Goal: Task Accomplishment & Management: Use online tool/utility

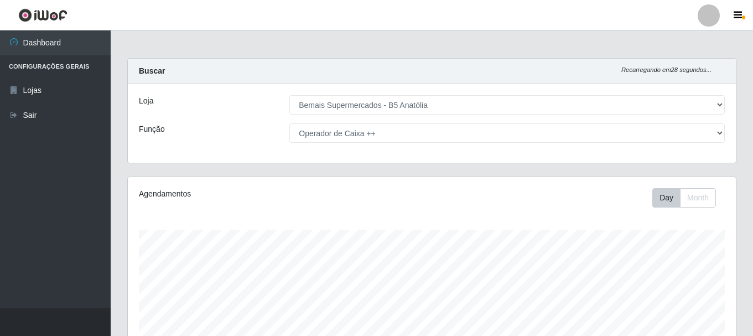
select select "405"
select select "73"
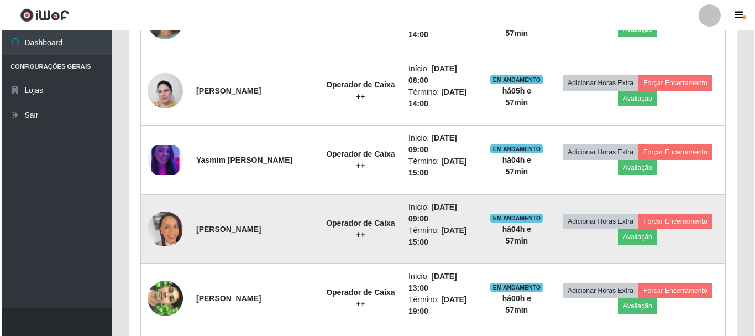
scroll to position [442, 0]
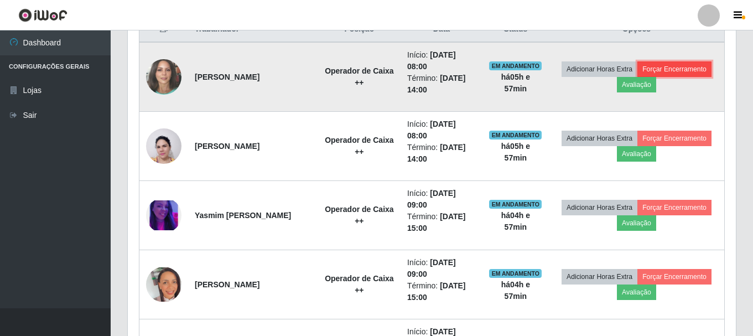
click at [665, 67] on button "Forçar Encerramento" at bounding box center [674, 68] width 74 height 15
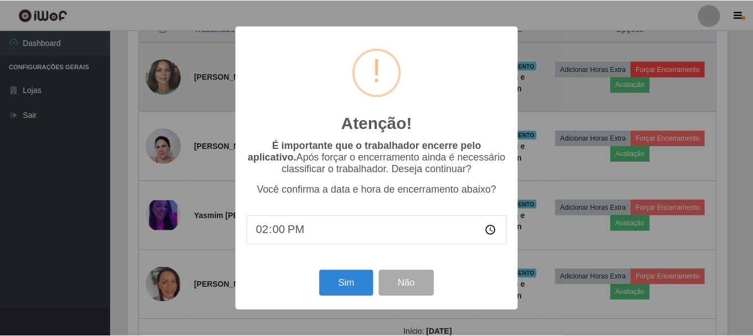
scroll to position [230, 602]
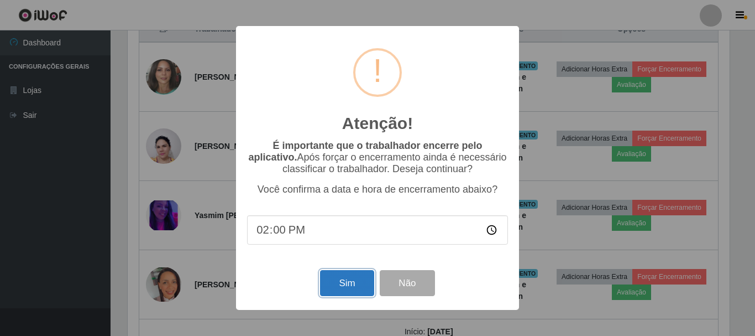
click at [347, 289] on button "Sim" at bounding box center [347, 283] width 54 height 26
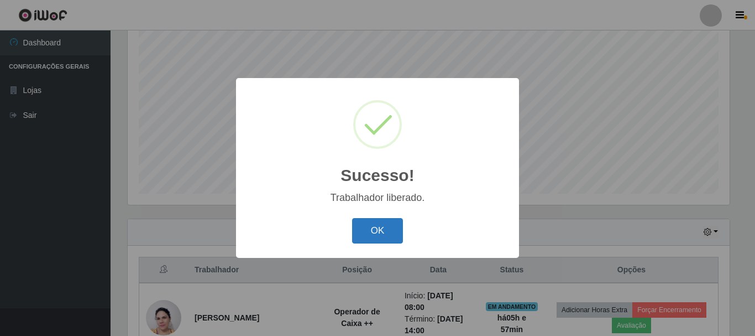
click at [371, 232] on button "OK" at bounding box center [377, 231] width 51 height 26
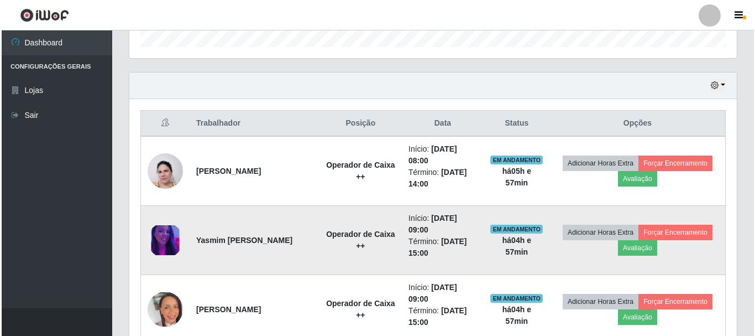
scroll to position [368, 0]
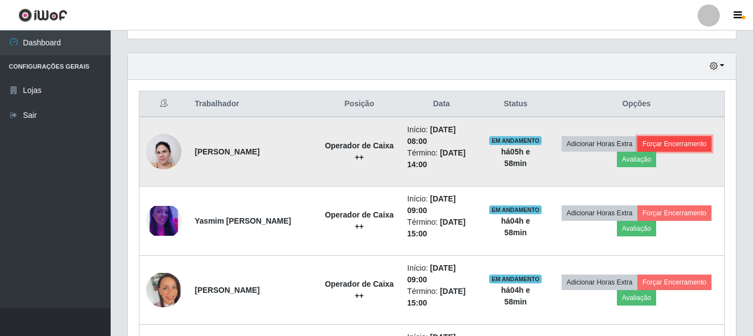
click at [670, 143] on button "Forçar Encerramento" at bounding box center [674, 143] width 74 height 15
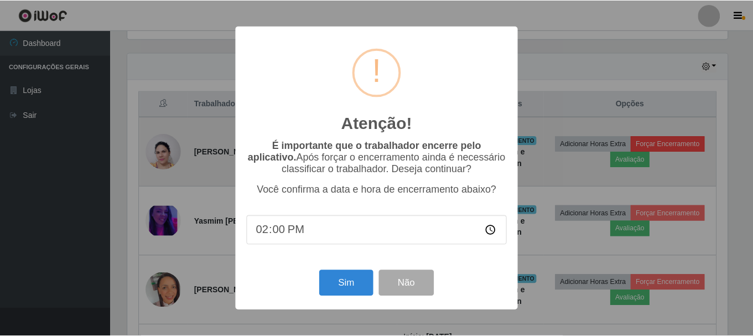
scroll to position [230, 602]
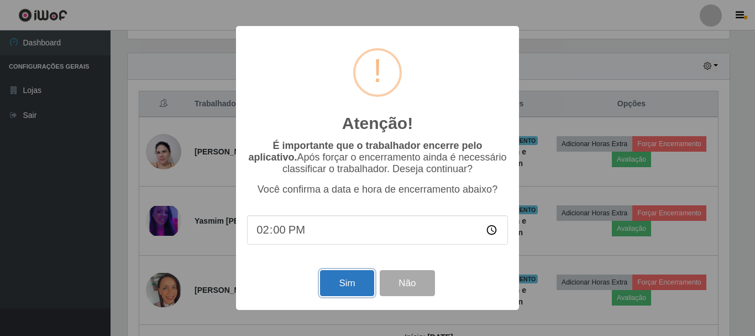
click at [350, 289] on button "Sim" at bounding box center [347, 283] width 54 height 26
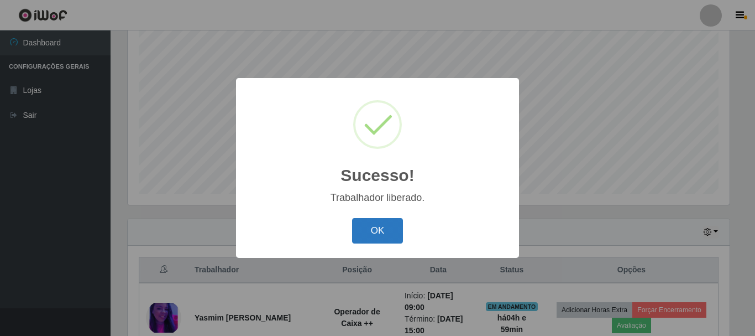
click at [366, 230] on button "OK" at bounding box center [377, 231] width 51 height 26
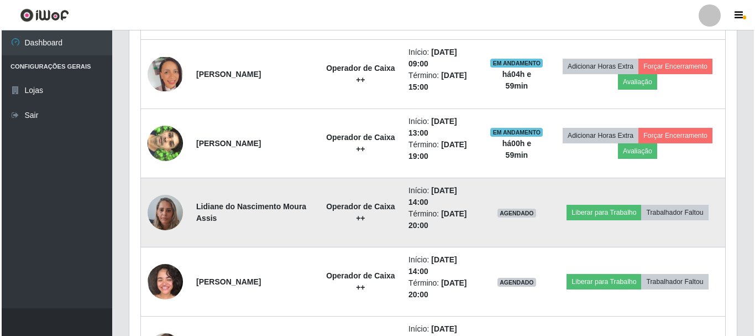
scroll to position [534, 0]
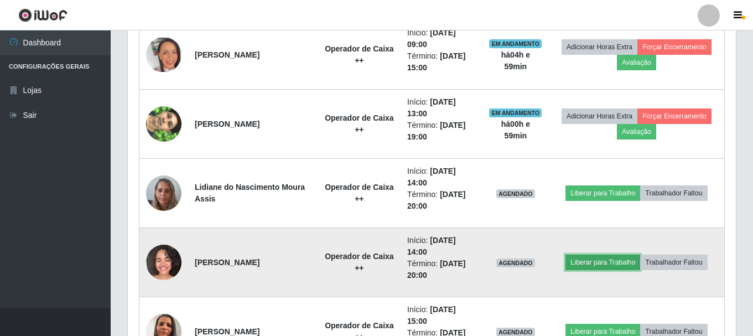
click at [588, 263] on button "Liberar para Trabalho" at bounding box center [602, 261] width 75 height 15
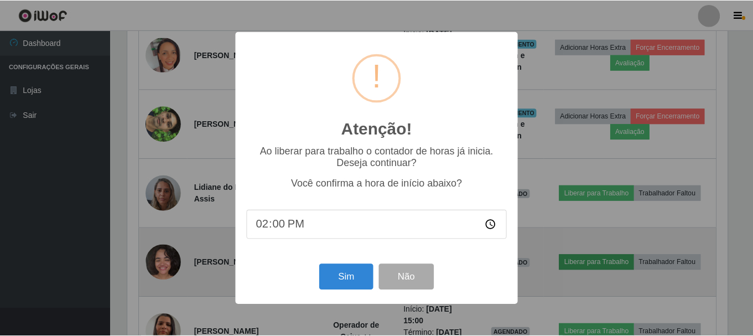
scroll to position [230, 602]
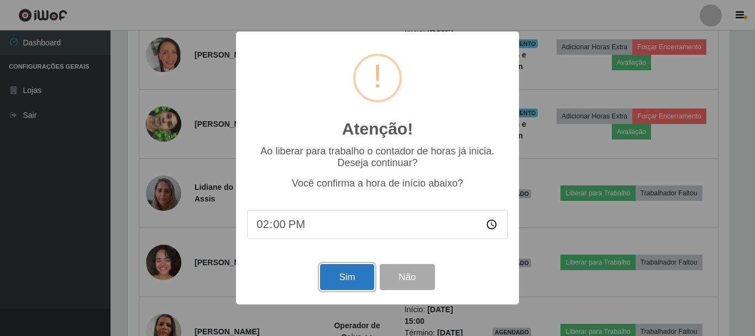
click at [342, 280] on button "Sim" at bounding box center [347, 277] width 54 height 26
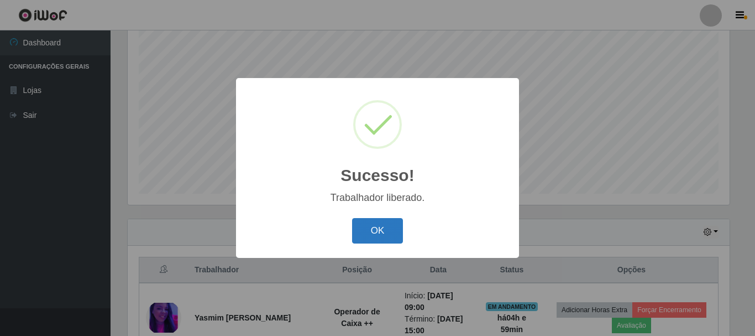
click at [373, 227] on button "OK" at bounding box center [377, 231] width 51 height 26
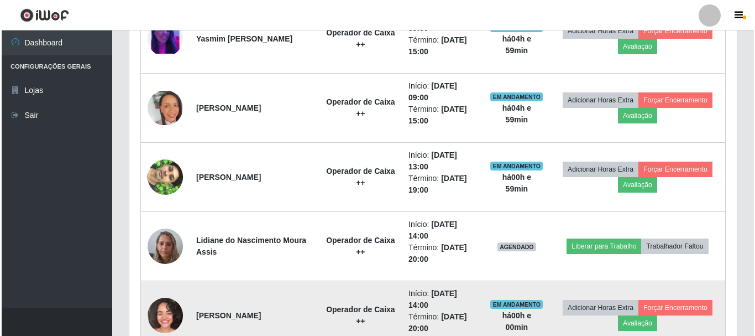
scroll to position [534, 0]
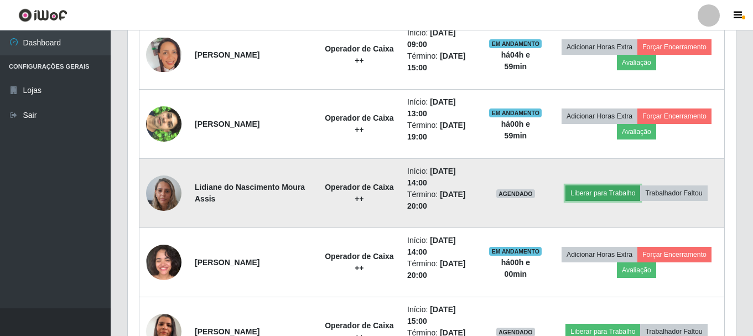
click at [592, 192] on button "Liberar para Trabalho" at bounding box center [602, 192] width 75 height 15
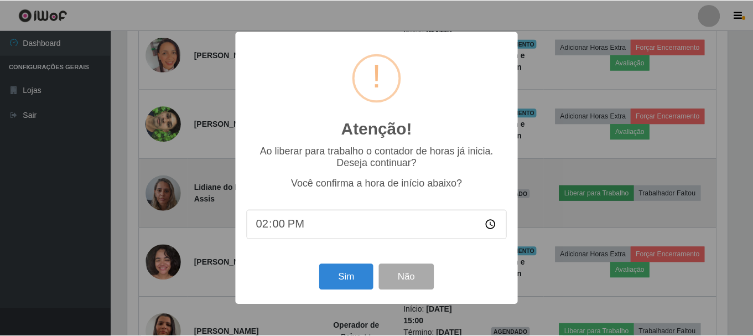
scroll to position [230, 602]
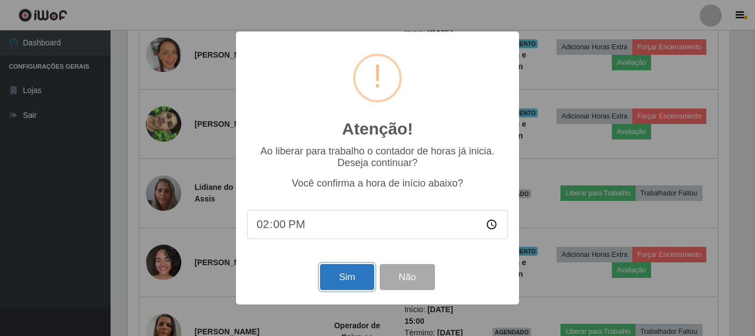
click at [356, 278] on button "Sim" at bounding box center [347, 277] width 54 height 26
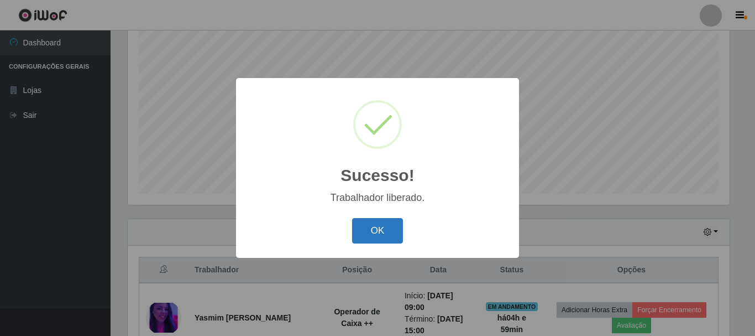
click at [379, 228] on button "OK" at bounding box center [377, 231] width 51 height 26
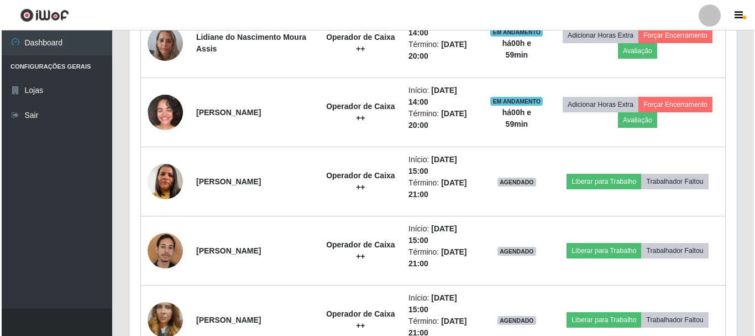
scroll to position [664, 0]
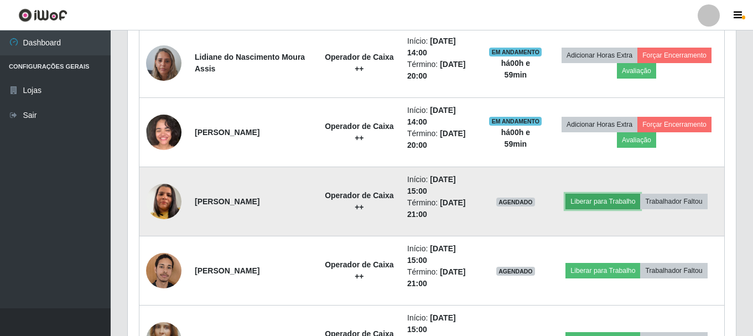
click at [606, 202] on button "Liberar para Trabalho" at bounding box center [602, 201] width 75 height 15
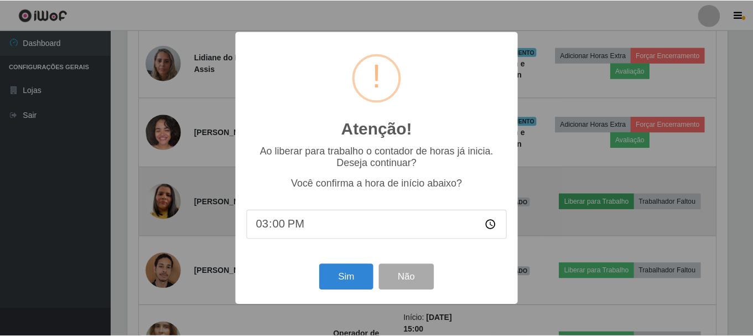
scroll to position [230, 602]
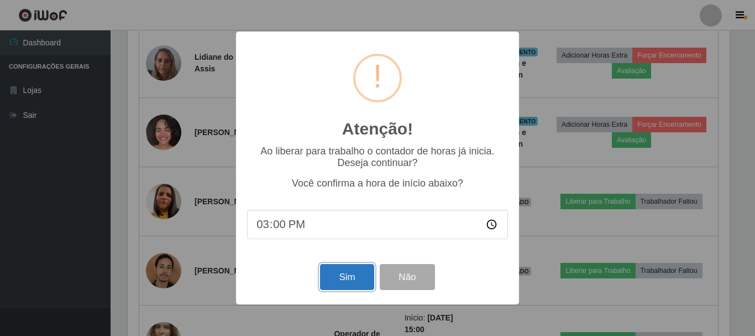
click at [345, 278] on button "Sim" at bounding box center [347, 277] width 54 height 26
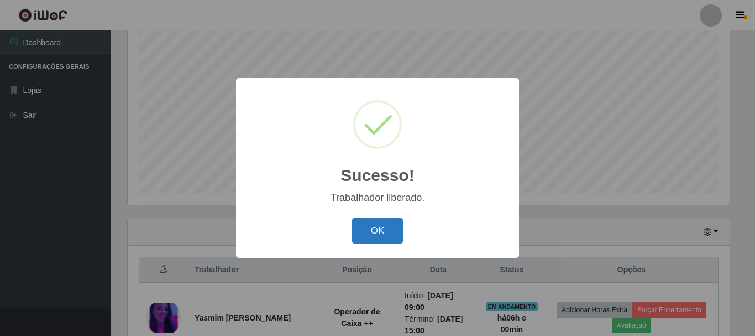
click at [388, 231] on button "OK" at bounding box center [377, 231] width 51 height 26
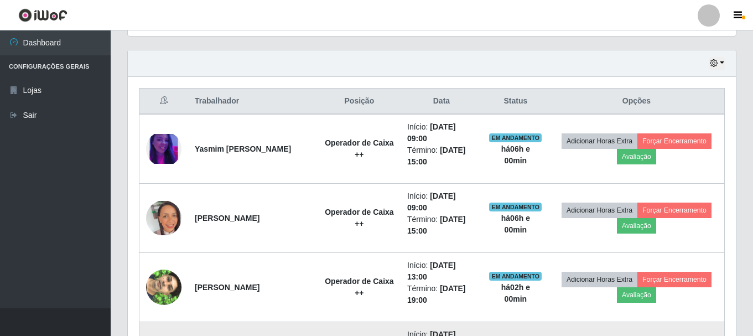
scroll to position [368, 0]
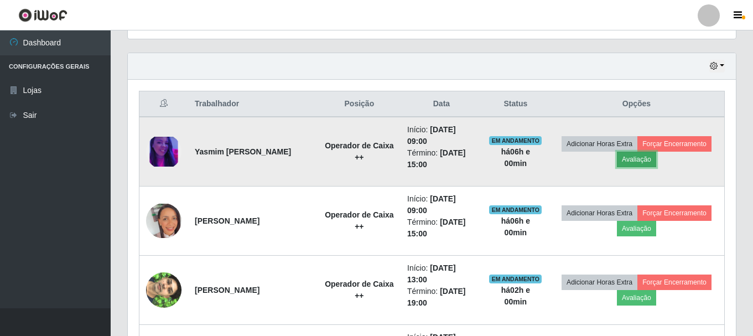
click at [635, 154] on button "Avaliação" at bounding box center [636, 159] width 39 height 15
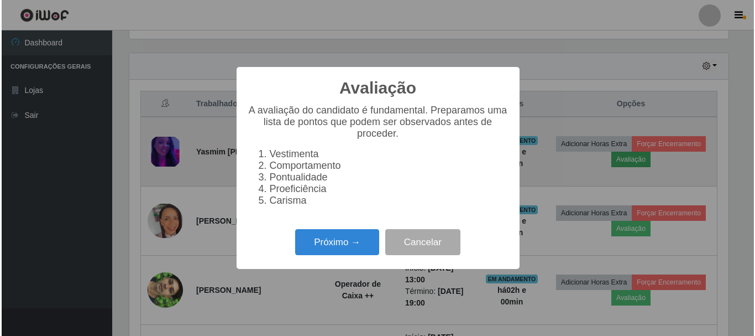
scroll to position [230, 602]
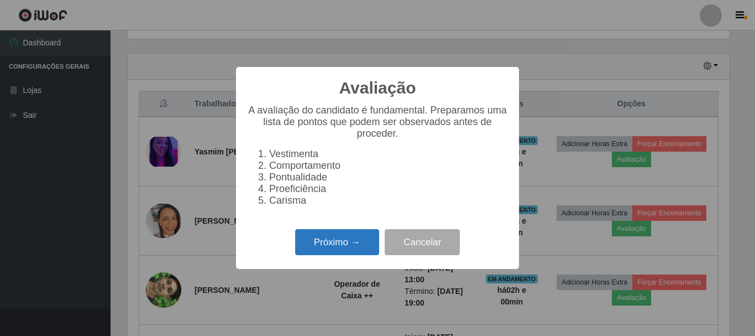
click at [346, 255] on button "Próximo →" at bounding box center [337, 242] width 84 height 26
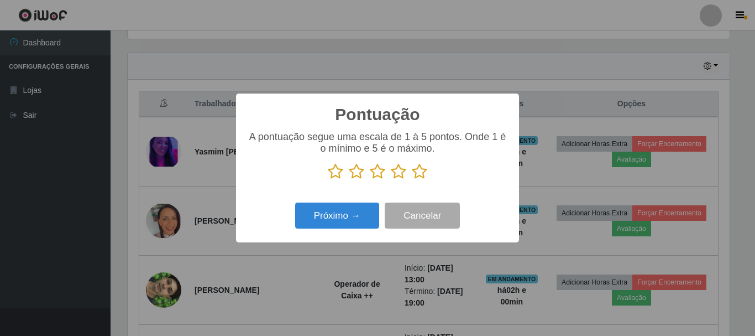
scroll to position [552789, 552416]
click at [421, 169] on icon at bounding box center [419, 171] width 15 height 17
click at [412, 180] on input "radio" at bounding box center [412, 180] width 0 height 0
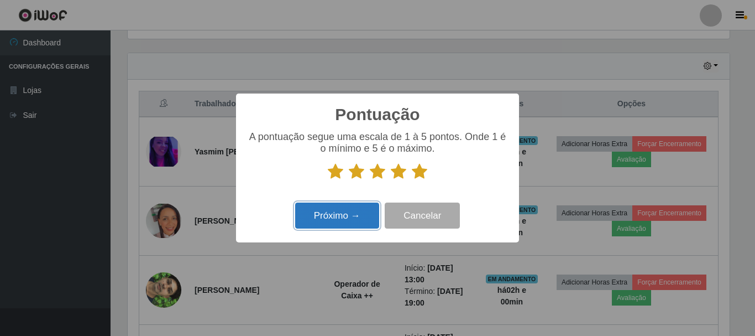
click at [367, 217] on button "Próximo →" at bounding box center [337, 215] width 84 height 26
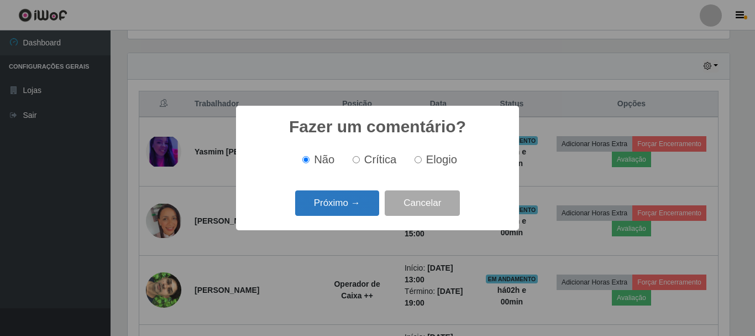
click at [369, 208] on button "Próximo →" at bounding box center [337, 203] width 84 height 26
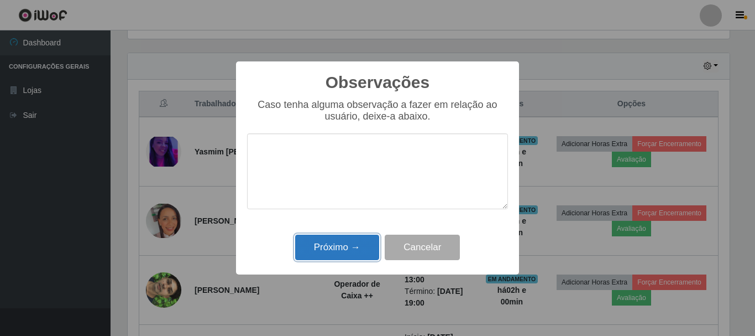
click at [361, 239] on button "Próximo →" at bounding box center [337, 247] width 84 height 26
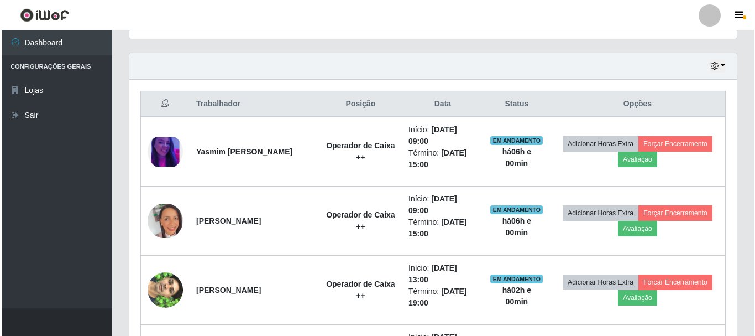
scroll to position [230, 608]
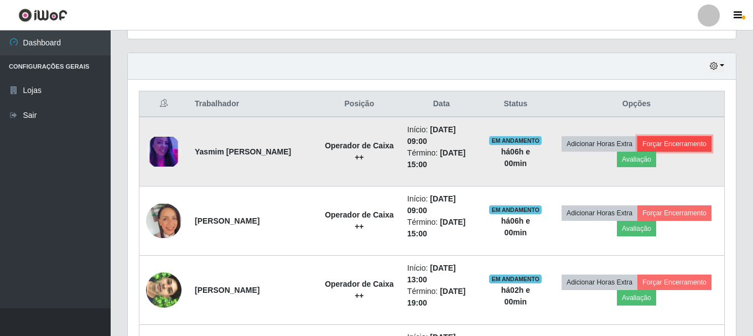
click at [686, 142] on button "Forçar Encerramento" at bounding box center [674, 143] width 74 height 15
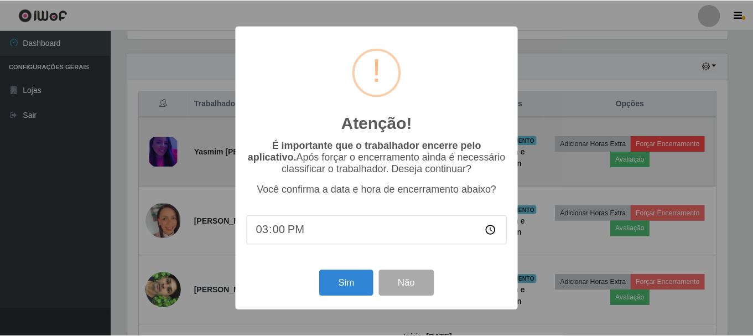
scroll to position [230, 602]
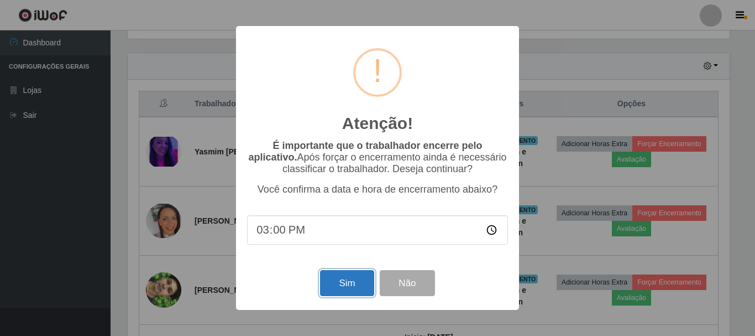
click at [341, 288] on button "Sim" at bounding box center [347, 283] width 54 height 26
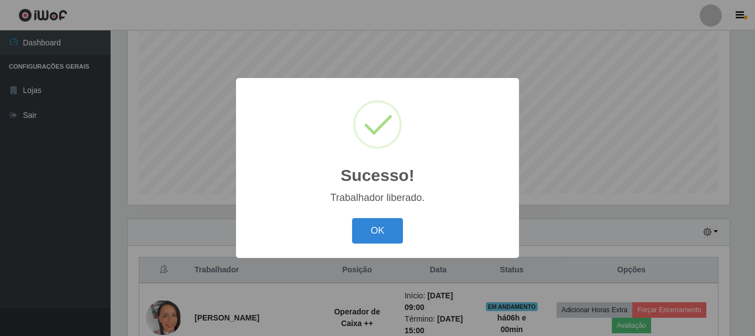
drag, startPoint x: 364, startPoint y: 231, endPoint x: 440, endPoint y: 205, distance: 80.1
click at [371, 233] on button "OK" at bounding box center [377, 231] width 51 height 26
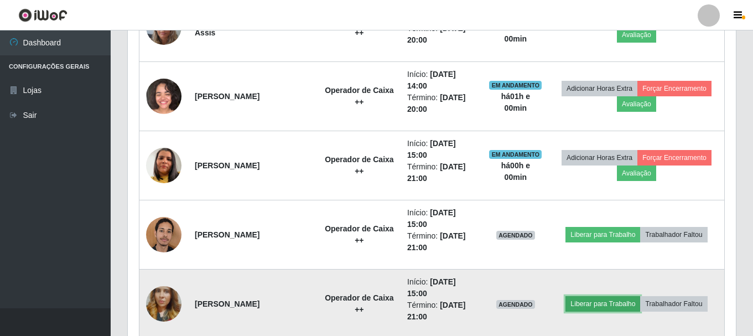
click at [602, 301] on button "Liberar para Trabalho" at bounding box center [602, 303] width 75 height 15
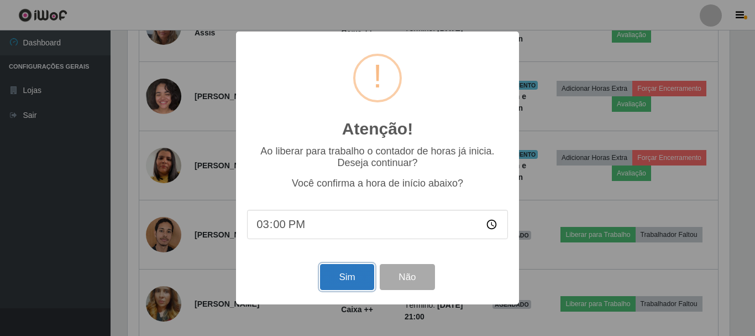
click at [356, 279] on button "Sim" at bounding box center [347, 277] width 54 height 26
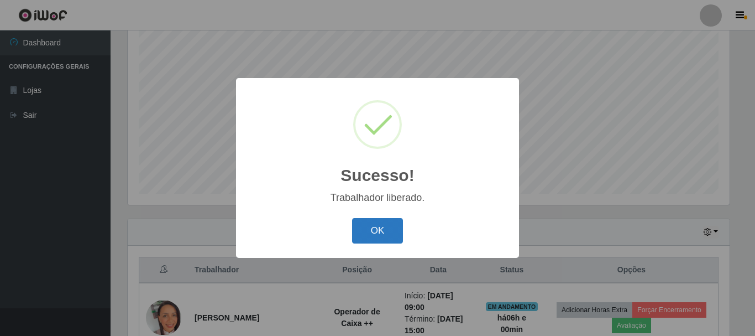
click at [374, 236] on button "OK" at bounding box center [377, 231] width 51 height 26
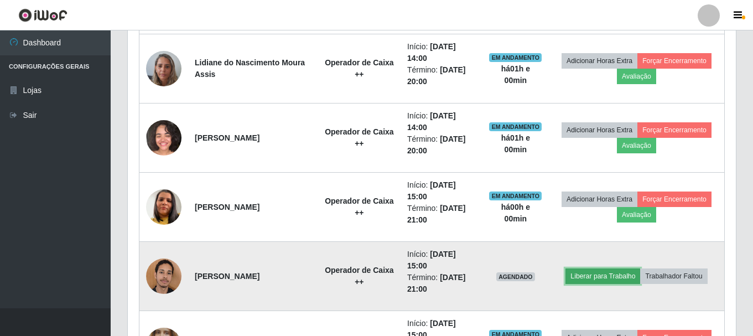
click at [605, 277] on button "Liberar para Trabalho" at bounding box center [602, 275] width 75 height 15
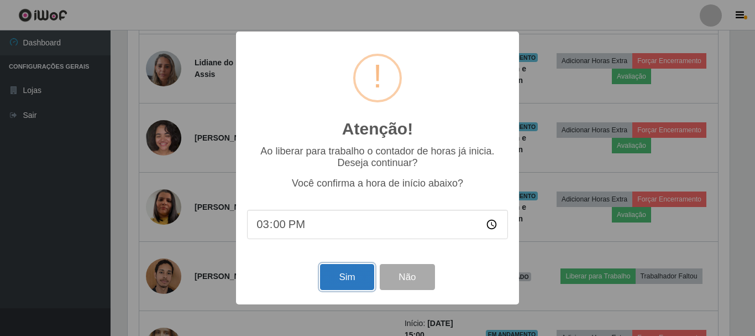
click at [350, 281] on button "Sim" at bounding box center [347, 277] width 54 height 26
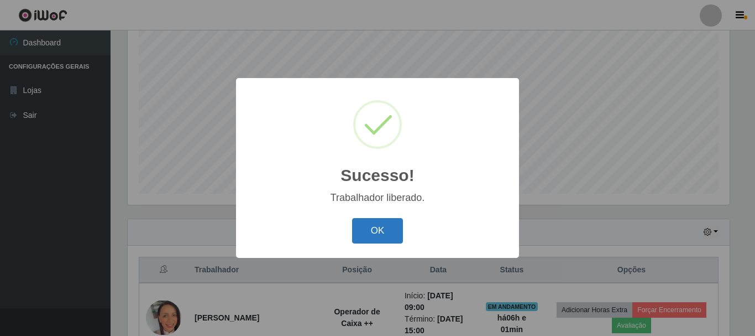
click at [375, 235] on button "OK" at bounding box center [377, 231] width 51 height 26
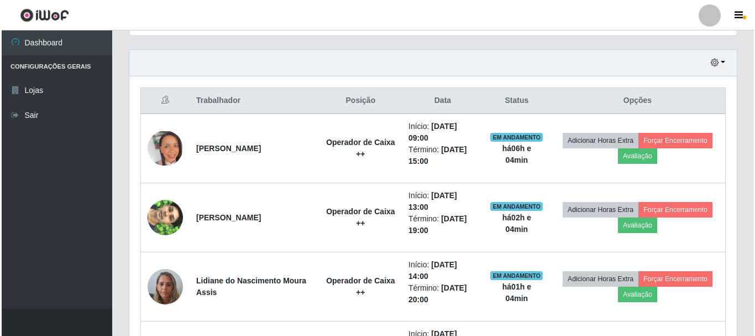
scroll to position [354, 0]
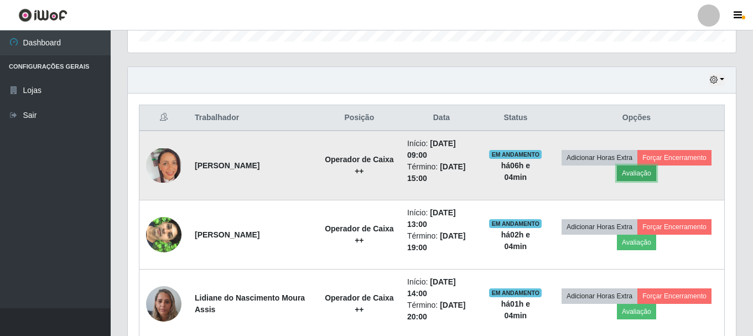
click at [648, 176] on button "Avaliação" at bounding box center [636, 172] width 39 height 15
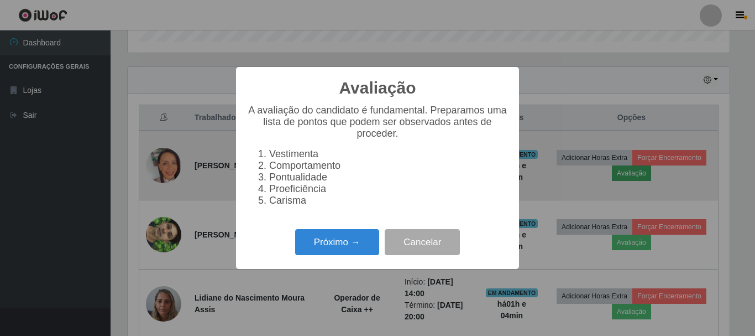
scroll to position [230, 602]
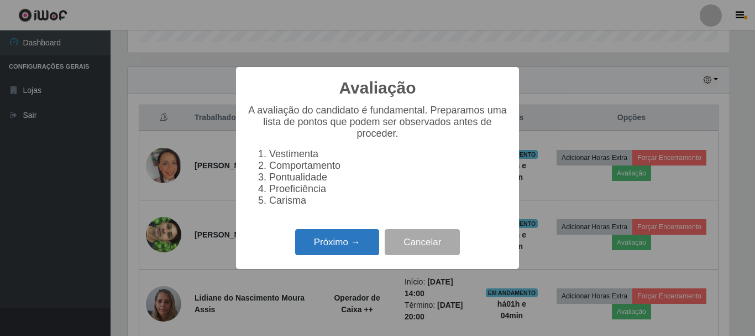
click at [343, 255] on button "Próximo →" at bounding box center [337, 242] width 84 height 26
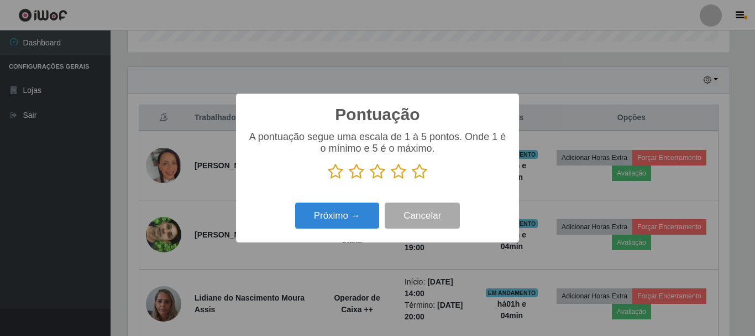
click at [427, 173] on p at bounding box center [377, 171] width 261 height 17
click at [420, 173] on icon at bounding box center [419, 171] width 15 height 17
click at [412, 180] on input "radio" at bounding box center [412, 180] width 0 height 0
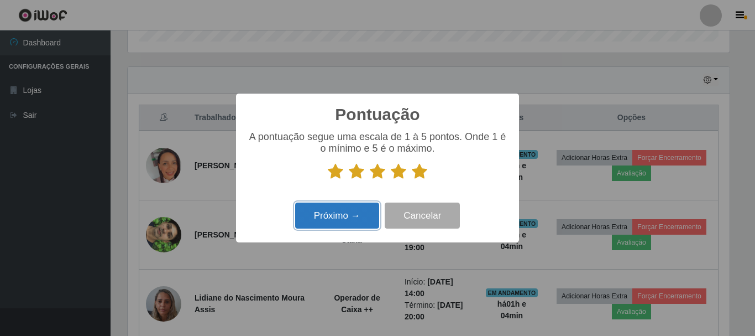
click at [358, 227] on button "Próximo →" at bounding box center [337, 215] width 84 height 26
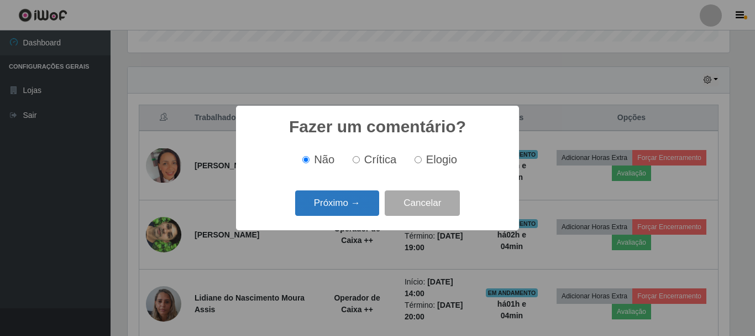
click at [360, 202] on button "Próximo →" at bounding box center [337, 203] width 84 height 26
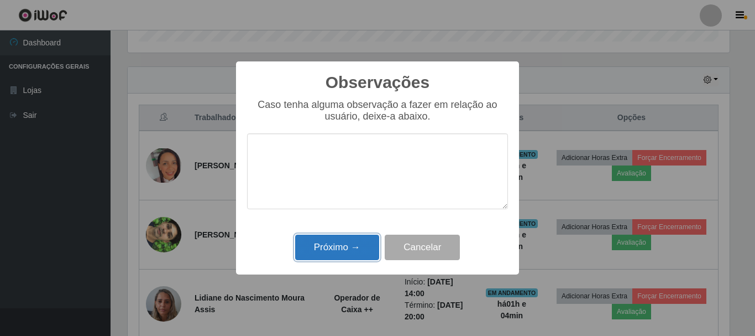
click at [361, 248] on button "Próximo →" at bounding box center [337, 247] width 84 height 26
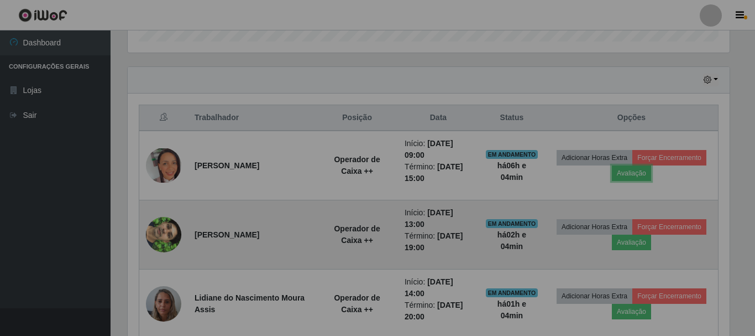
scroll to position [230, 608]
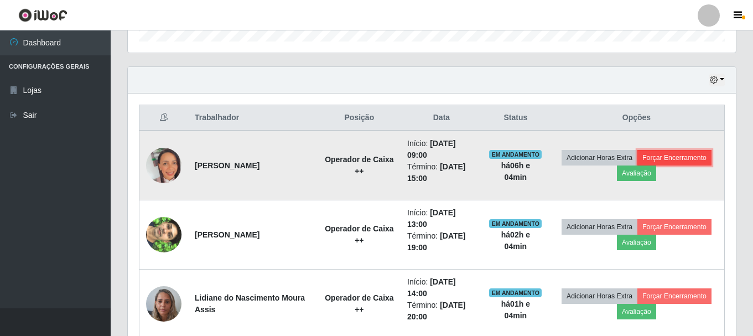
click at [690, 159] on button "Forçar Encerramento" at bounding box center [674, 157] width 74 height 15
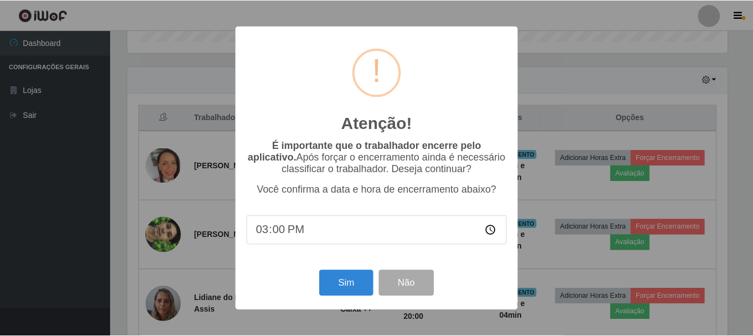
scroll to position [230, 602]
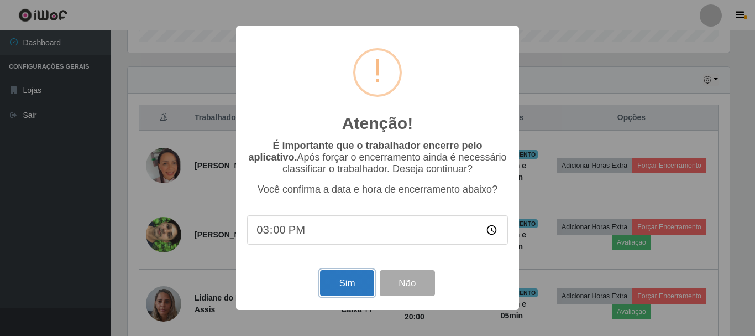
click at [345, 284] on button "Sim" at bounding box center [347, 283] width 54 height 26
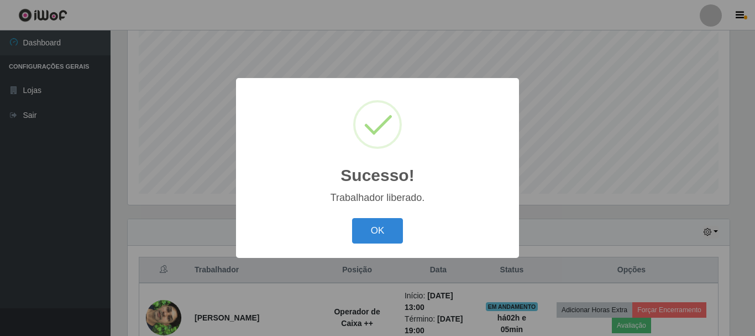
drag, startPoint x: 371, startPoint y: 233, endPoint x: 372, endPoint y: 260, distance: 27.1
click at [371, 233] on button "OK" at bounding box center [377, 231] width 51 height 26
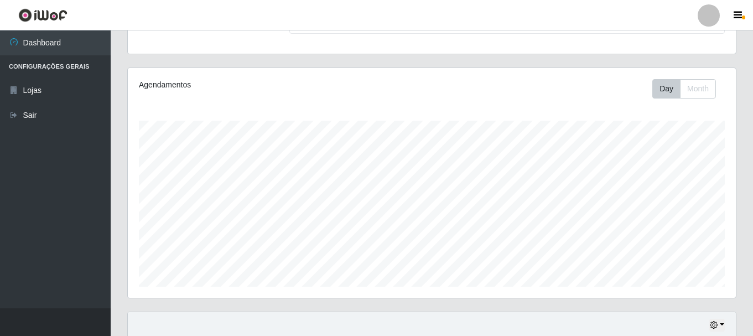
scroll to position [111, 0]
